Goal: Obtain resource: Obtain resource

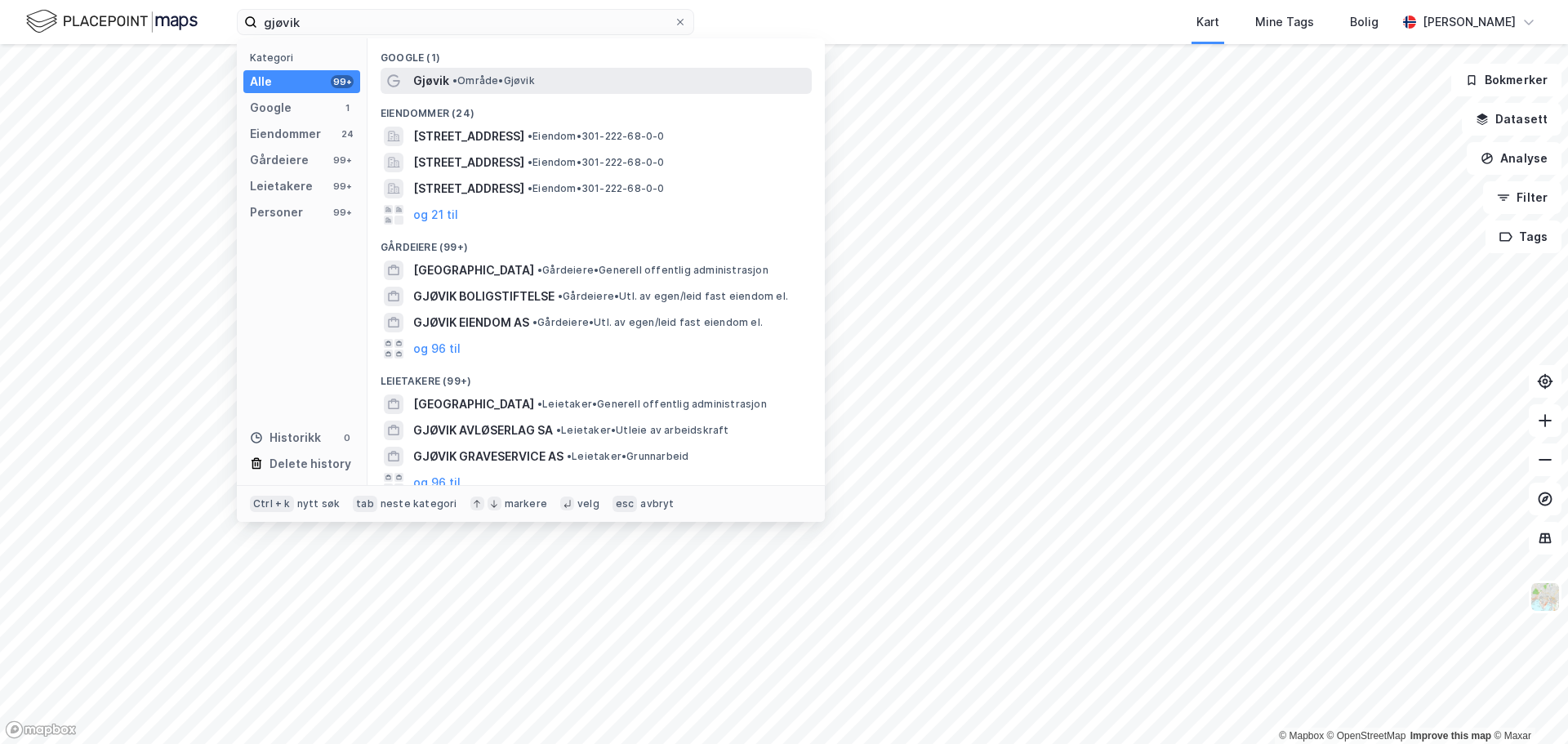
click at [500, 87] on span "• Område • [GEOGRAPHIC_DATA]" at bounding box center [493, 80] width 83 height 13
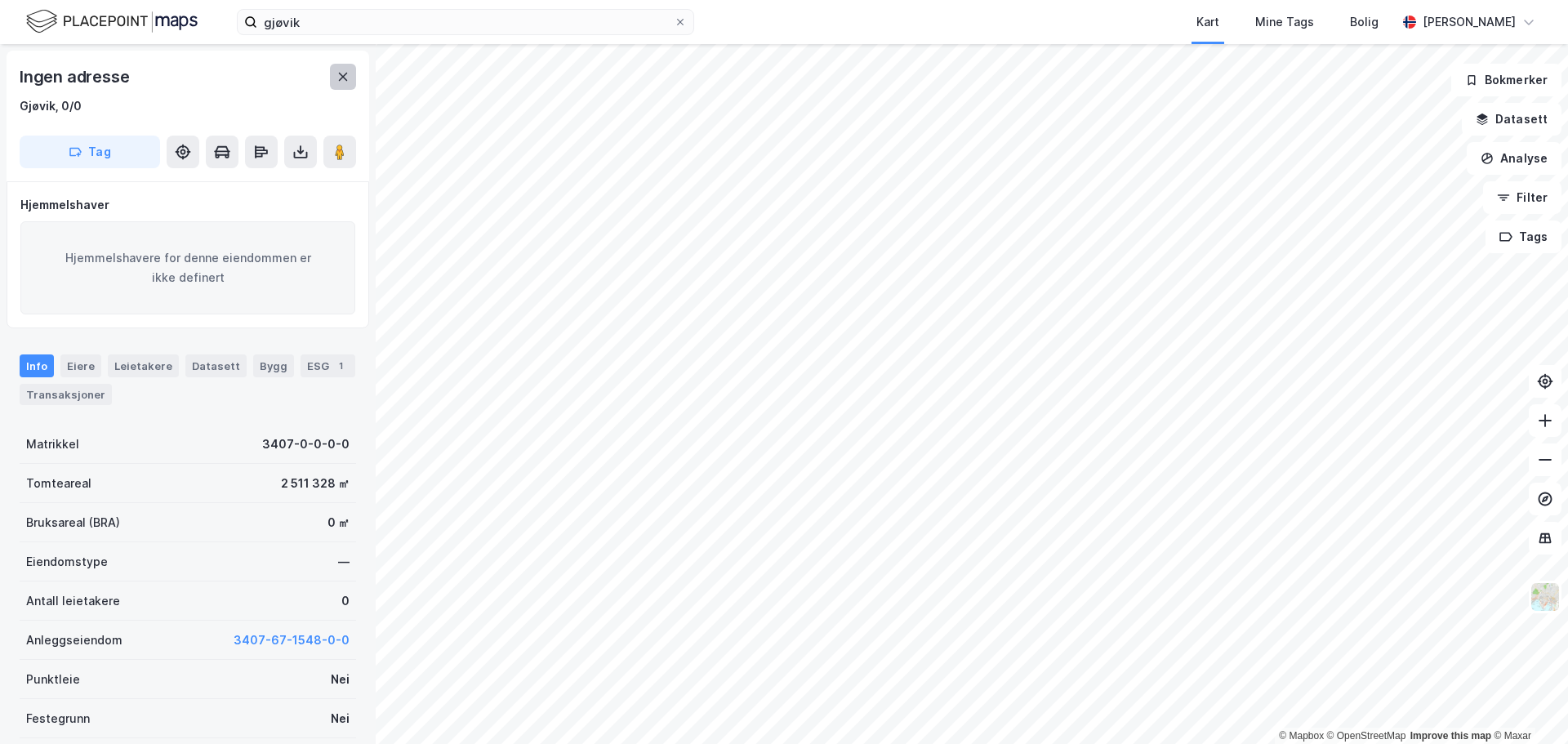
click at [344, 79] on icon at bounding box center [344, 76] width 9 height 8
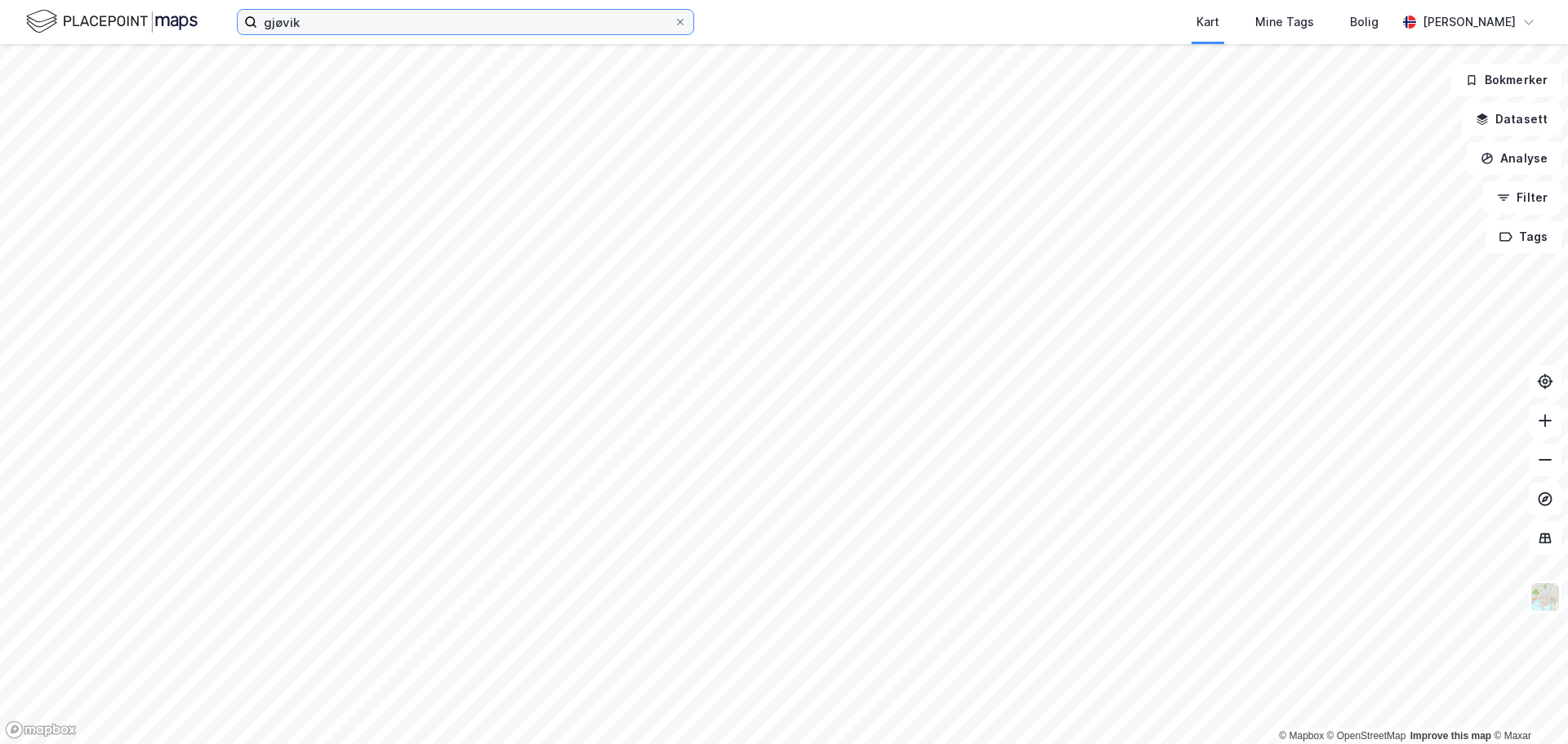
click at [405, 31] on input "gjøvik" at bounding box center [465, 22] width 417 height 24
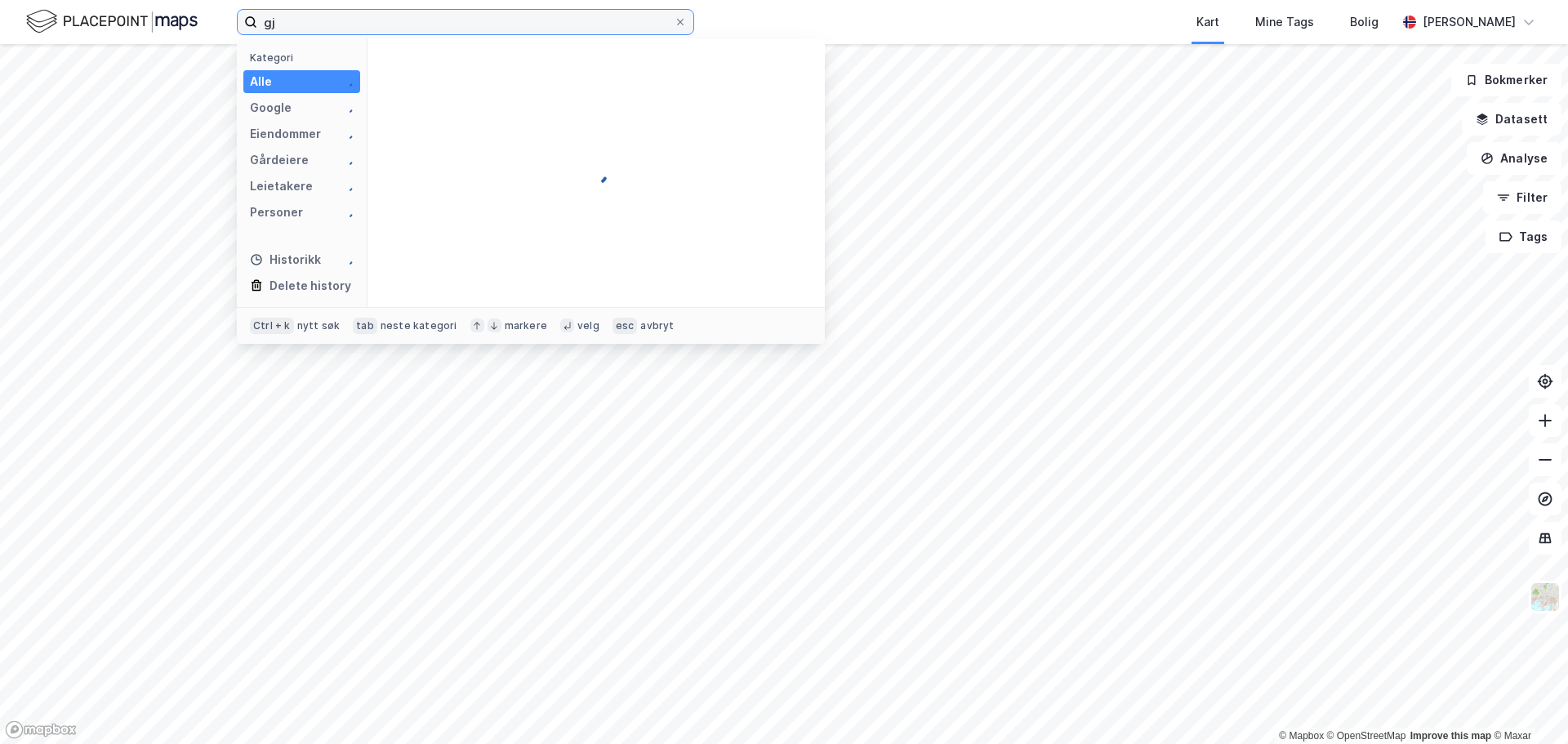
type input "g"
type input "[PERSON_NAME] veg 5"
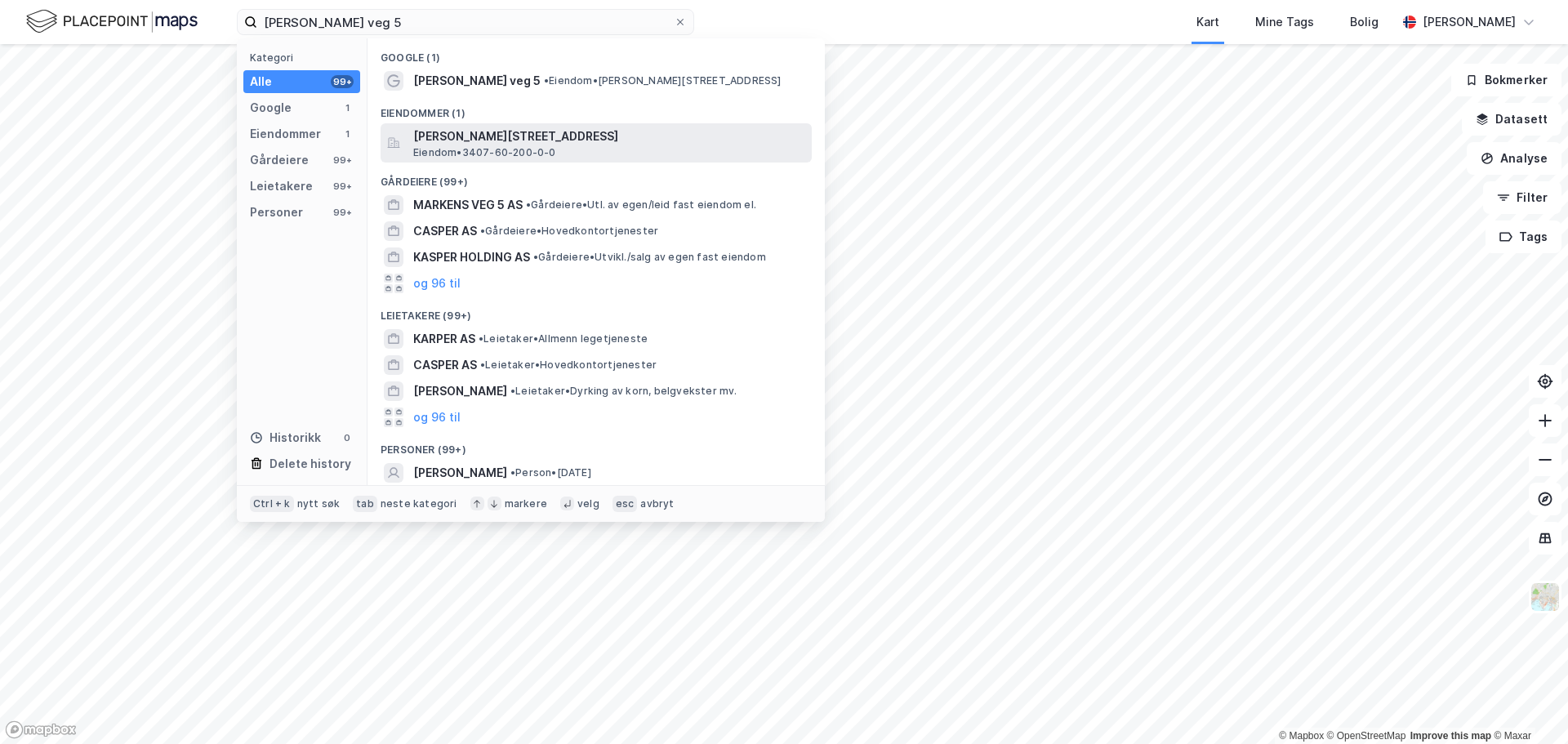
click at [503, 150] on span "Eiendom • 3407-60-200-0-0" at bounding box center [484, 152] width 143 height 13
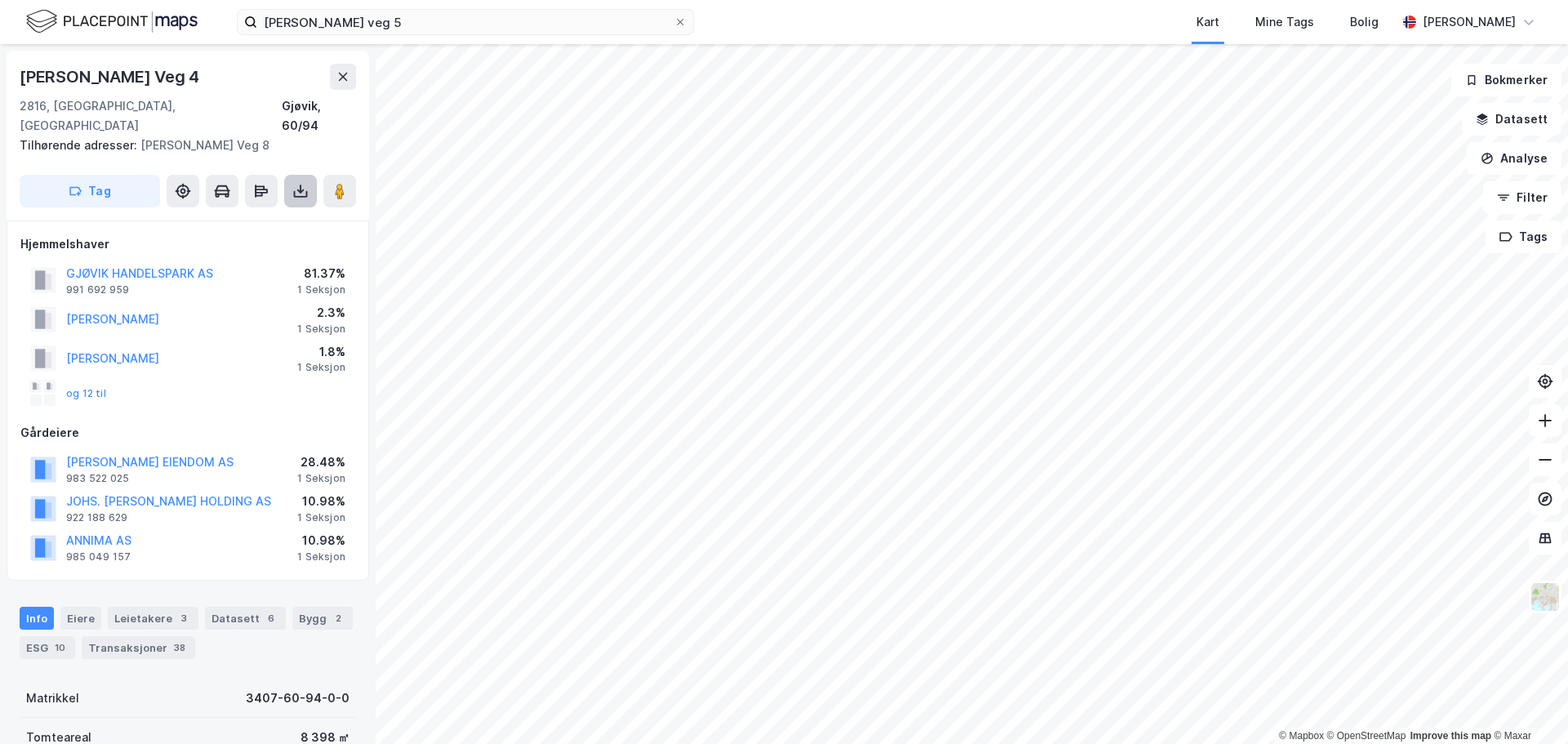
click at [309, 175] on button at bounding box center [301, 191] width 33 height 33
click at [243, 217] on div "Last ned grunnbok" at bounding box center [219, 223] width 95 height 13
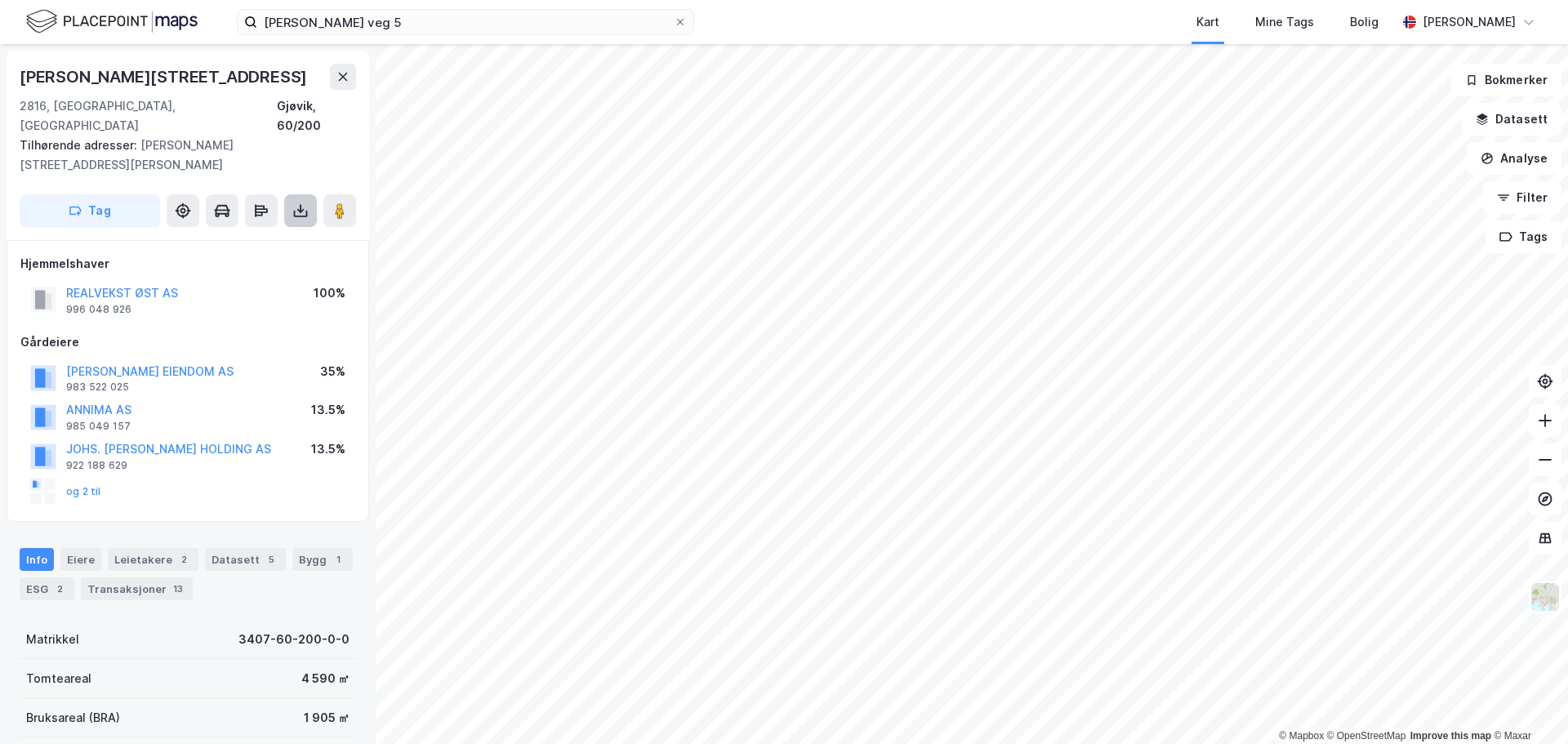
click at [298, 203] on icon at bounding box center [300, 210] width 17 height 17
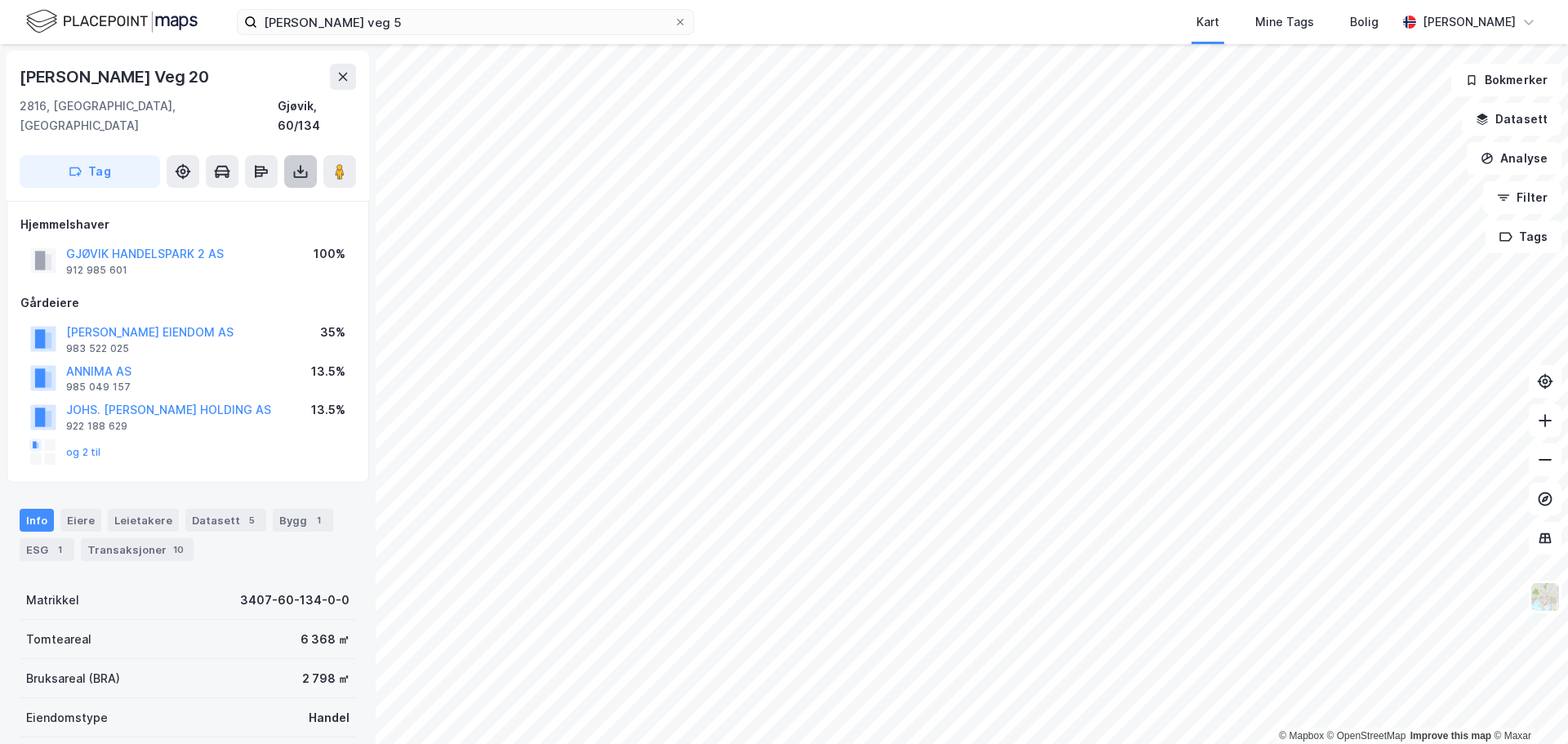
click at [302, 163] on icon at bounding box center [300, 171] width 17 height 17
click at [195, 197] on div "Last ned grunnbok" at bounding box center [219, 203] width 95 height 13
